Goal: Information Seeking & Learning: Find specific fact

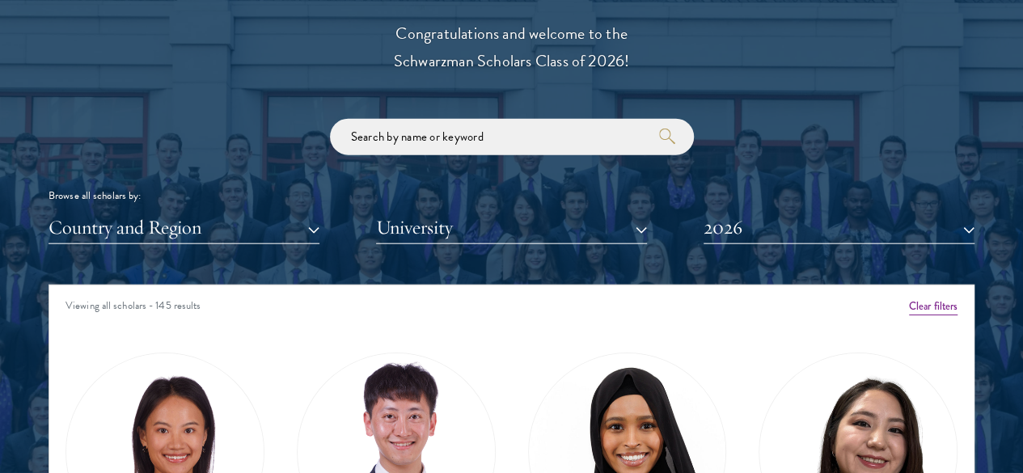
scroll to position [1838, 0]
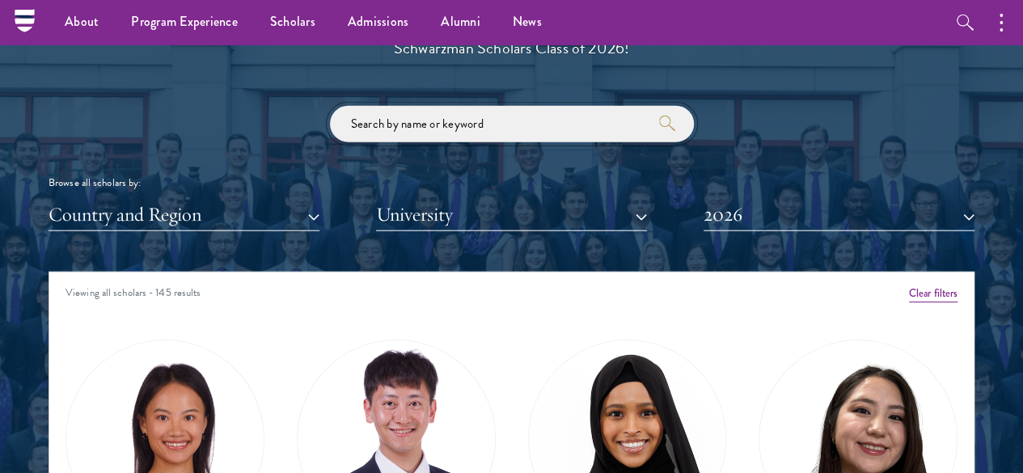
click at [466, 110] on input "search" at bounding box center [512, 124] width 364 height 36
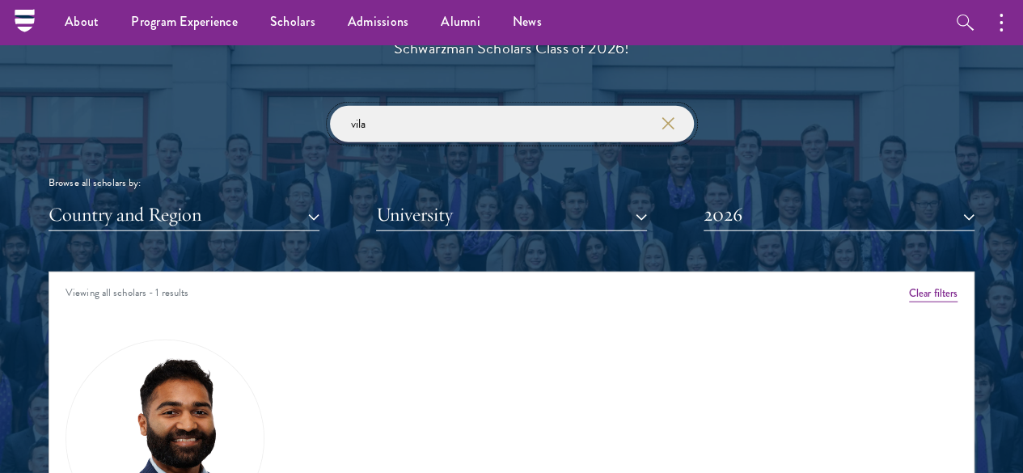
type input "vila"
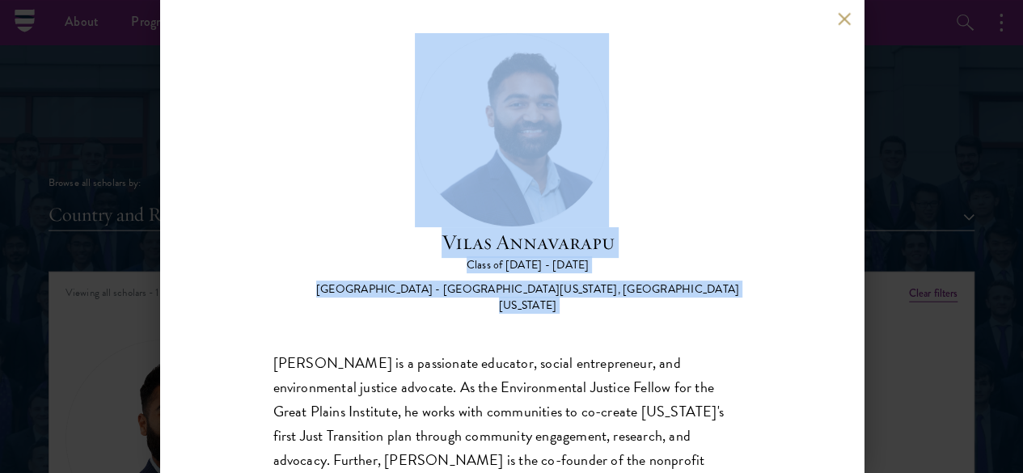
scroll to position [121, 0]
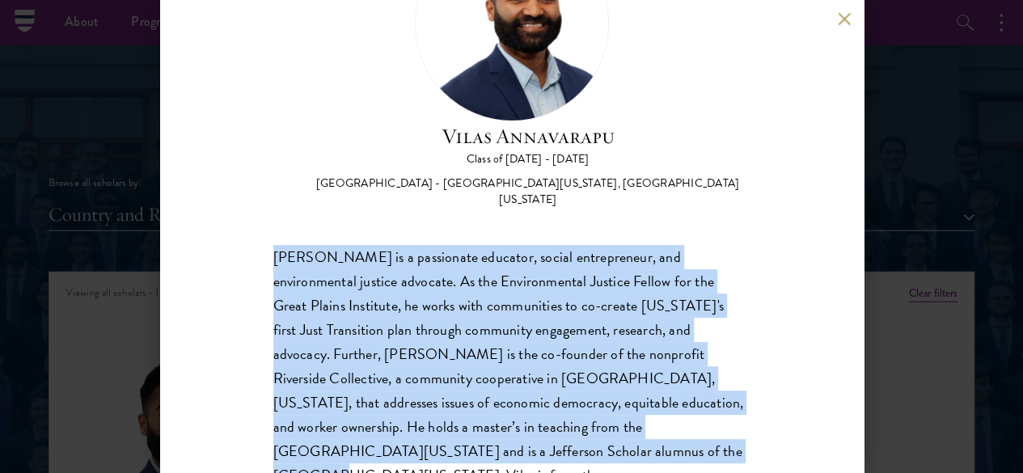
drag, startPoint x: 273, startPoint y: 289, endPoint x: 612, endPoint y: 389, distance: 353.5
click at [612, 389] on div "[PERSON_NAME] is a passionate educator, social entrepreneur, and environmental …" at bounding box center [511, 379] width 477 height 268
copy div "[PERSON_NAME] is a passionate educator, social entrepreneur, and environmental …"
